Goal: Find specific page/section: Find specific page/section

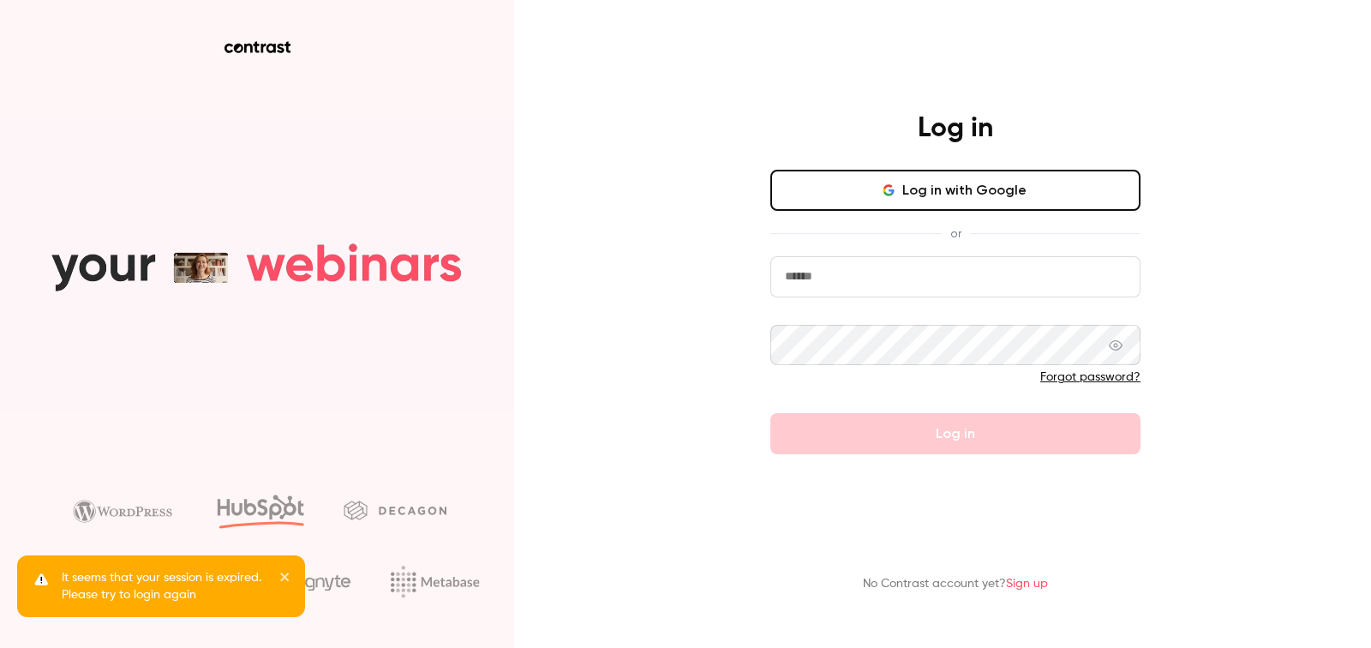
click at [918, 203] on button "Log in with Google" at bounding box center [956, 190] width 370 height 41
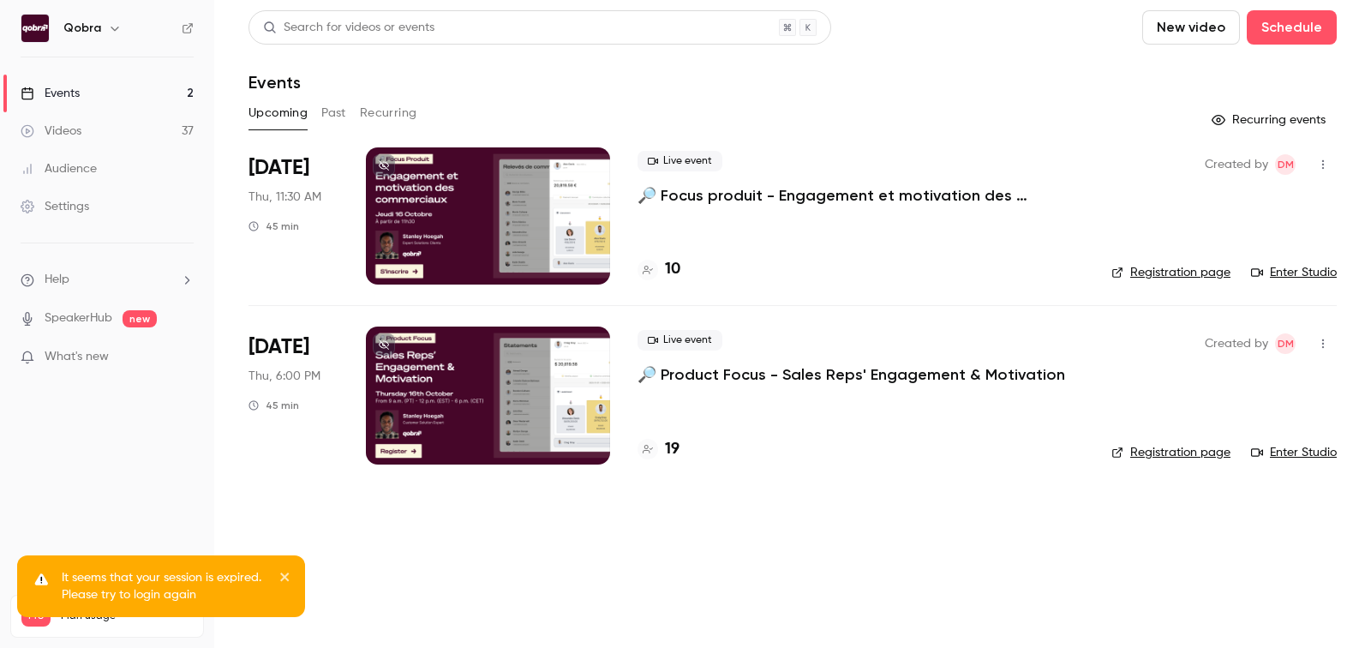
click at [675, 274] on h4 "10" at bounding box center [672, 269] width 15 height 23
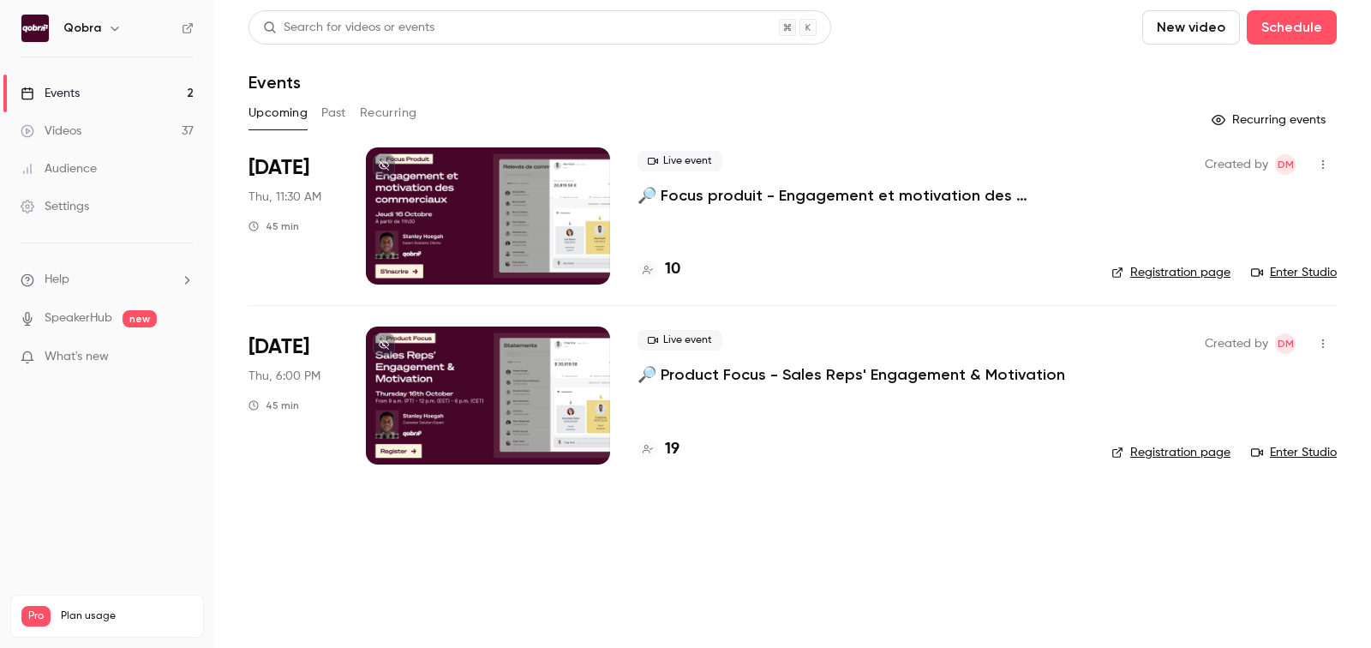
click at [663, 447] on div "19" at bounding box center [659, 449] width 42 height 23
